Goal: Check status: Check status

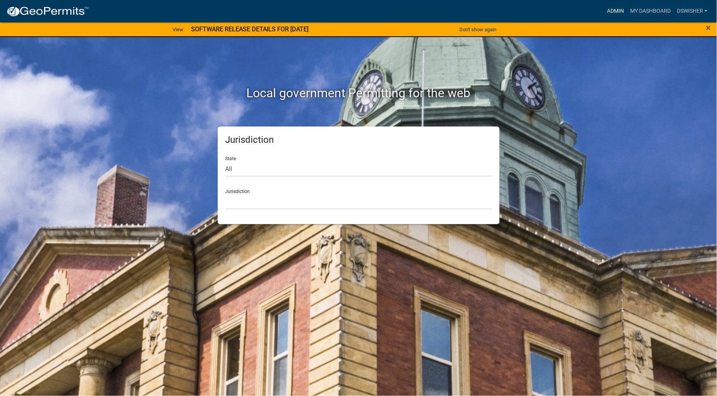
click at [614, 8] on link "Admin" at bounding box center [615, 11] width 23 height 15
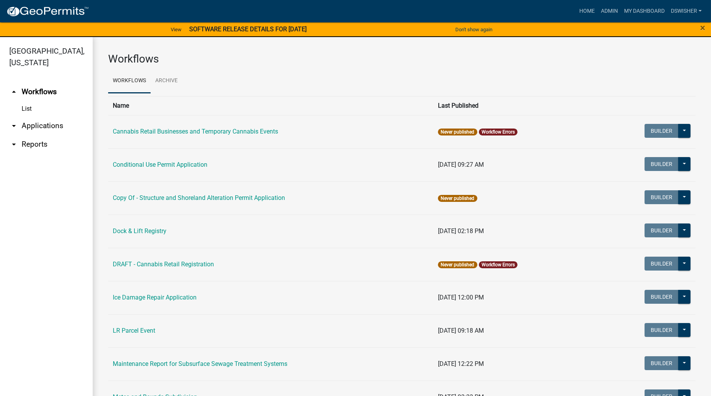
click at [37, 124] on link "arrow_drop_down Applications" at bounding box center [46, 126] width 93 height 19
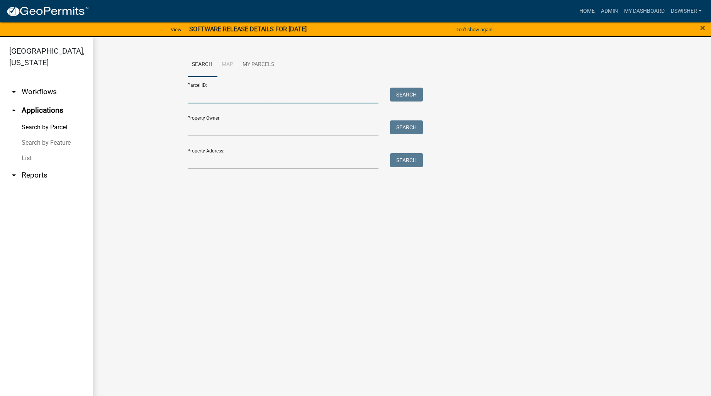
click at [206, 98] on input "Parcel ID:" at bounding box center [283, 96] width 191 height 16
paste input "55000190140000"
type input "55000190140000"
click at [398, 94] on button "Search" at bounding box center [406, 95] width 33 height 14
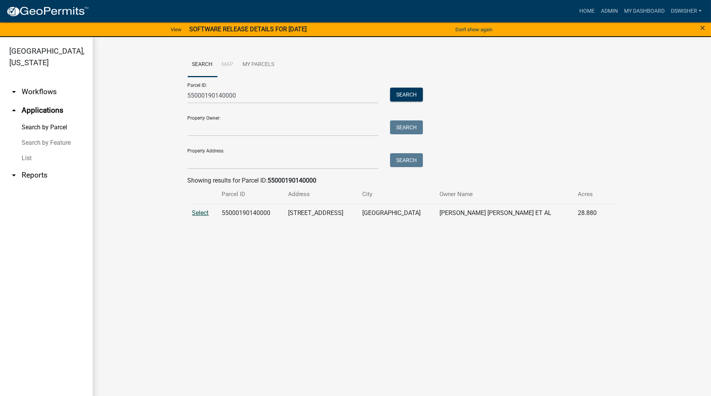
click at [205, 213] on span "Select" at bounding box center [200, 212] width 17 height 7
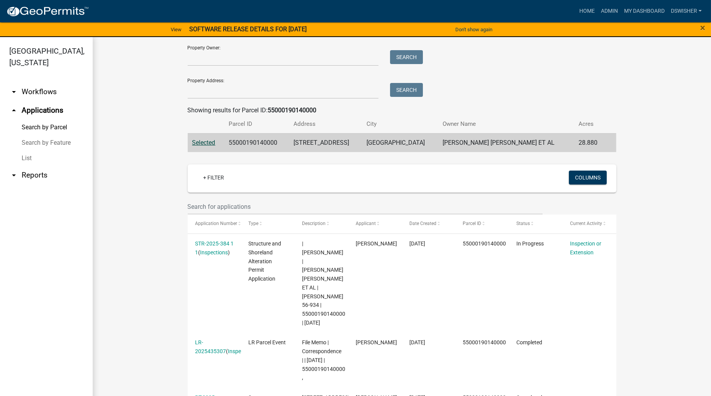
scroll to position [128, 0]
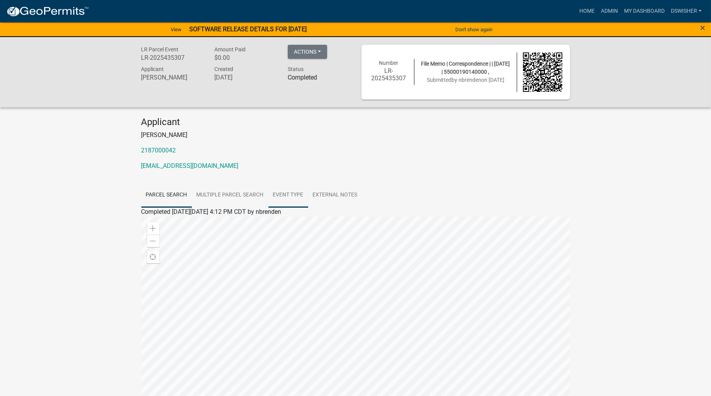
click at [287, 193] on link "Event Type" at bounding box center [288, 195] width 40 height 25
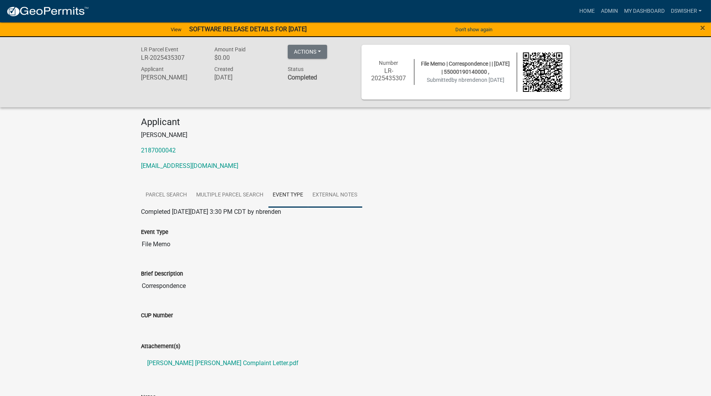
click at [327, 194] on link "External Notes" at bounding box center [335, 195] width 54 height 25
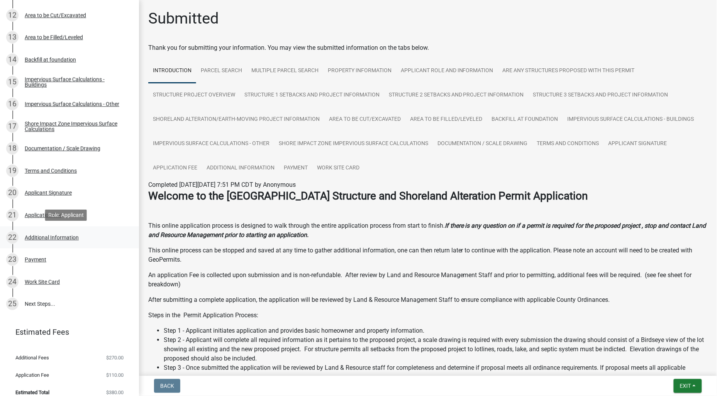
scroll to position [386, 0]
click at [52, 283] on div "Work Site Card" at bounding box center [42, 281] width 35 height 5
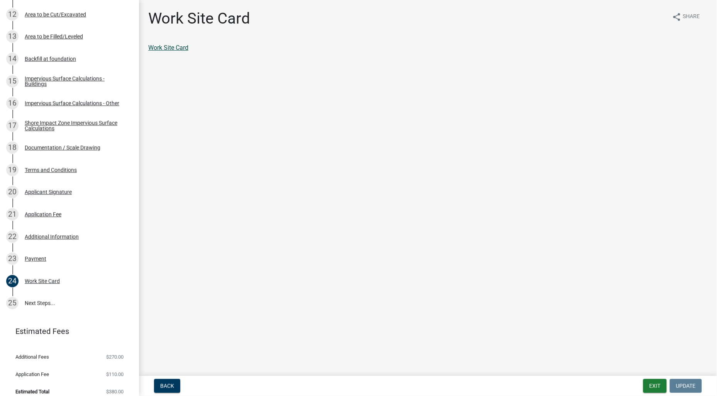
click at [172, 48] on link "Work Site Card" at bounding box center [168, 47] width 40 height 7
